Goal: Transaction & Acquisition: Purchase product/service

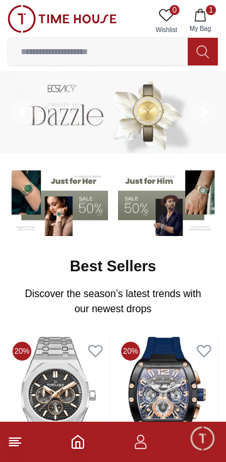
click at [14, 445] on line at bounding box center [13, 445] width 9 height 0
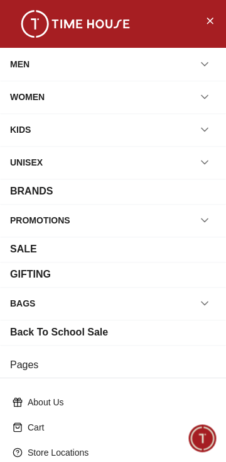
click at [27, 59] on div "MEN" at bounding box center [20, 64] width 20 height 23
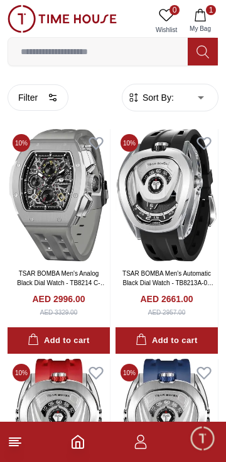
click at [145, 101] on span "Sort By:" at bounding box center [157, 97] width 34 height 13
click at [153, 96] on span "Sort By:" at bounding box center [157, 97] width 34 height 13
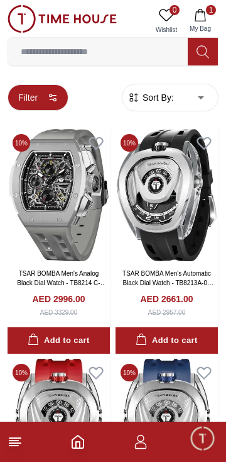
click at [26, 87] on button "Filter" at bounding box center [38, 97] width 61 height 26
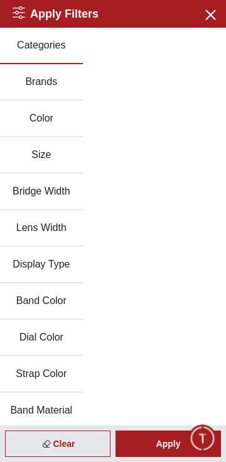
click at [26, 81] on button "Brands" at bounding box center [41, 82] width 83 height 36
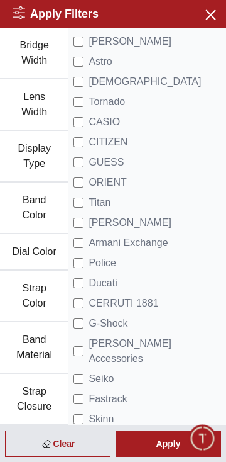
scroll to position [144, 0]
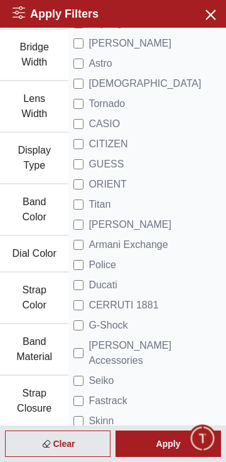
click at [23, 160] on button "Display Type" at bounding box center [34, 159] width 69 height 52
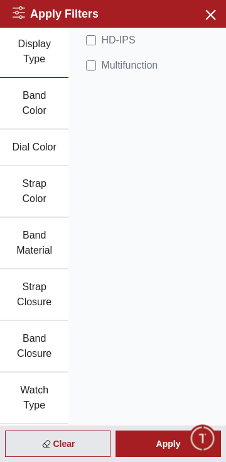
scroll to position [411, 0]
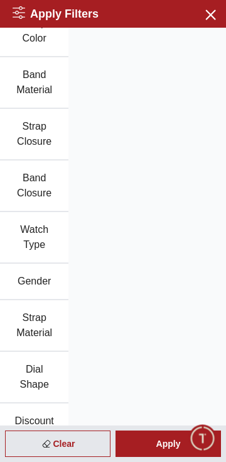
click at [25, 238] on button "Watch Type" at bounding box center [34, 238] width 69 height 52
click at [21, 235] on button "Watch Type" at bounding box center [34, 238] width 69 height 52
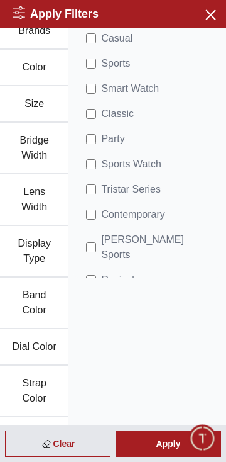
scroll to position [0, 0]
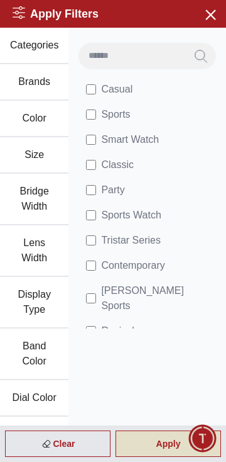
click at [150, 445] on div "Apply" at bounding box center [169, 443] width 106 height 26
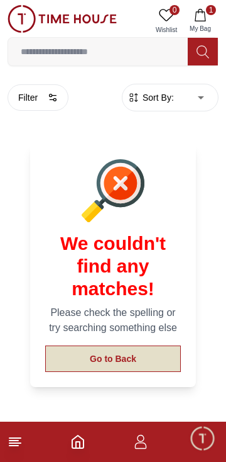
click at [88, 345] on button "Go to Back" at bounding box center [113, 358] width 136 height 26
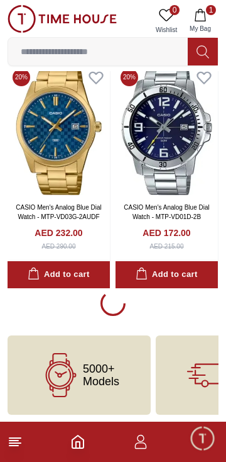
scroll to position [6736, 0]
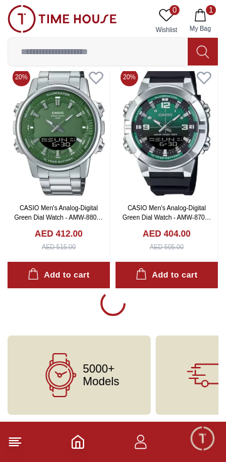
scroll to position [11334, 0]
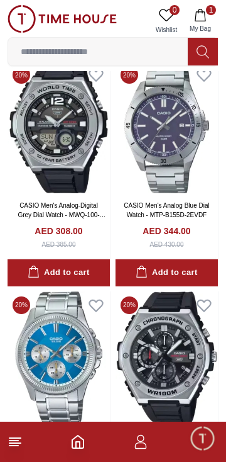
scroll to position [13867, 0]
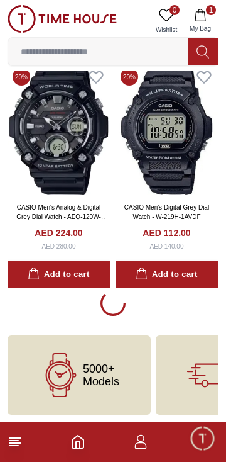
scroll to position [15932, 0]
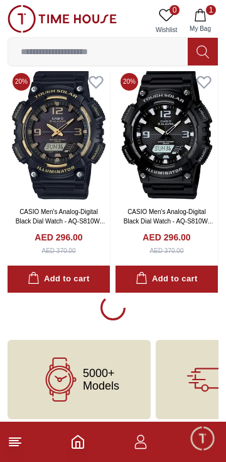
scroll to position [25129, 0]
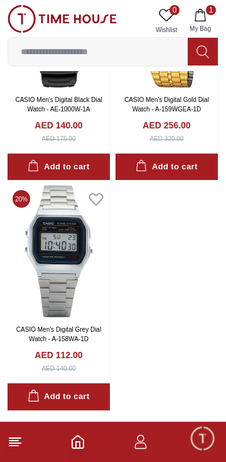
scroll to position [26477, 0]
